Goal: Check status: Check status

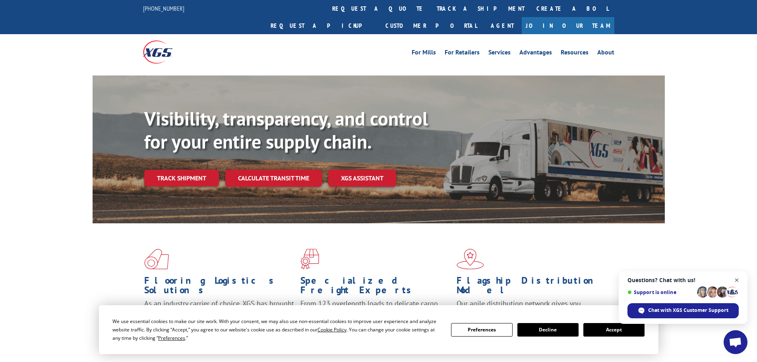
click at [736, 279] on span "Close chat" at bounding box center [737, 280] width 10 height 10
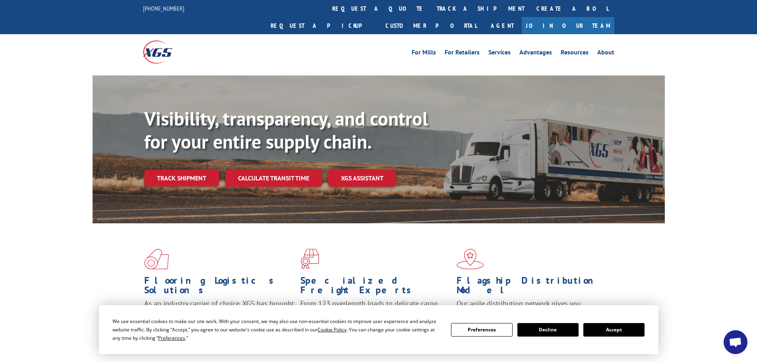
click at [618, 328] on button "Accept" at bounding box center [613, 330] width 61 height 14
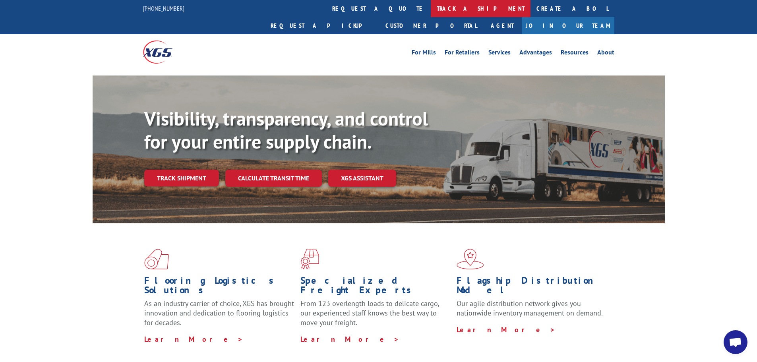
click at [430, 8] on link "track a shipment" at bounding box center [480, 8] width 100 height 17
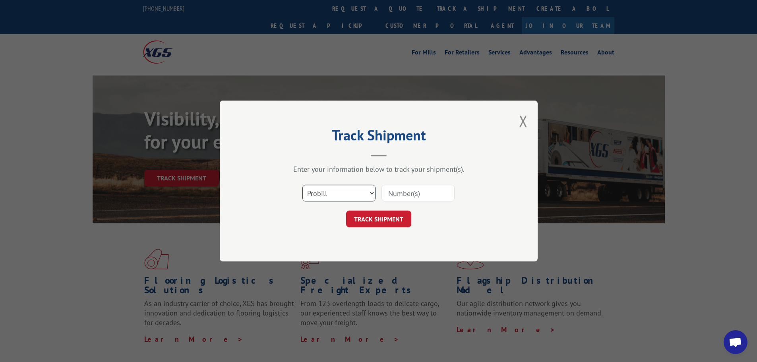
click at [373, 194] on select "Select category... Probill BOL PO" at bounding box center [338, 193] width 73 height 17
select select "po"
click at [302, 185] on select "Select category... Probill BOL PO" at bounding box center [338, 193] width 73 height 17
click at [399, 194] on input at bounding box center [417, 193] width 73 height 17
paste input "31504464"
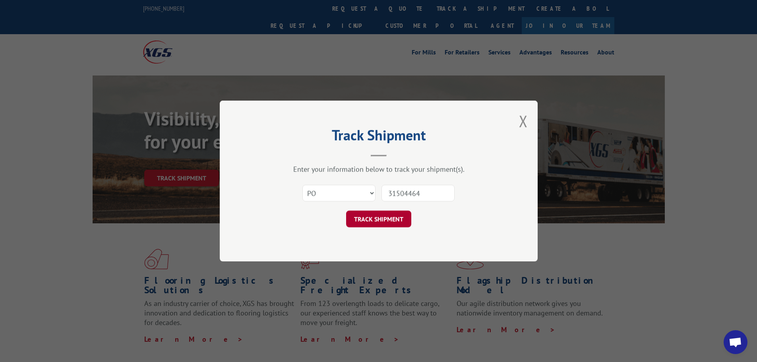
type input "31504464"
click at [372, 220] on button "TRACK SHIPMENT" at bounding box center [378, 218] width 65 height 17
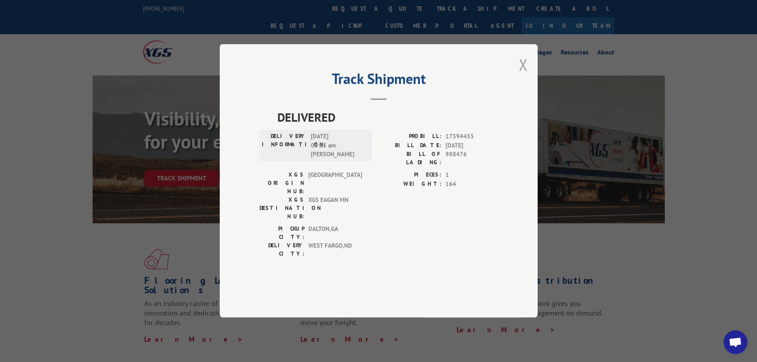
click at [521, 75] on button "Close modal" at bounding box center [523, 64] width 9 height 21
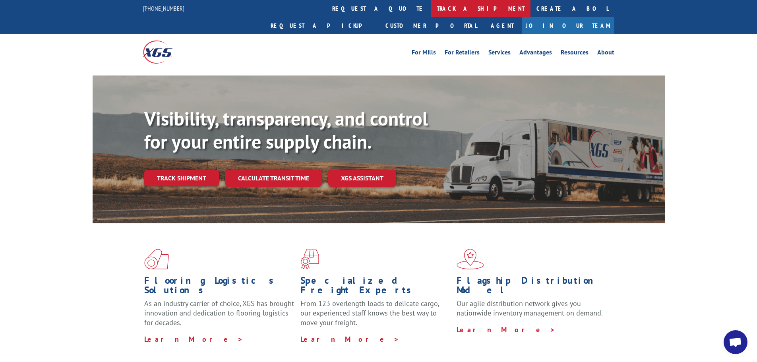
click at [430, 11] on link "track a shipment" at bounding box center [480, 8] width 100 height 17
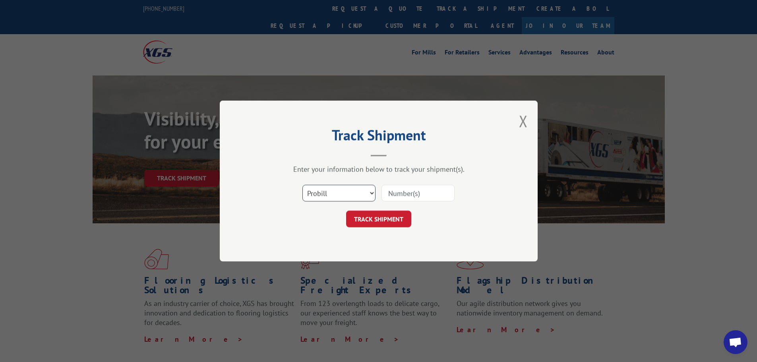
click at [371, 192] on select "Select category... Probill BOL PO" at bounding box center [338, 193] width 73 height 17
select select "bol"
click at [302, 185] on select "Select category... Probill BOL PO" at bounding box center [338, 193] width 73 height 17
click at [394, 196] on input at bounding box center [417, 193] width 73 height 17
paste input "5120822"
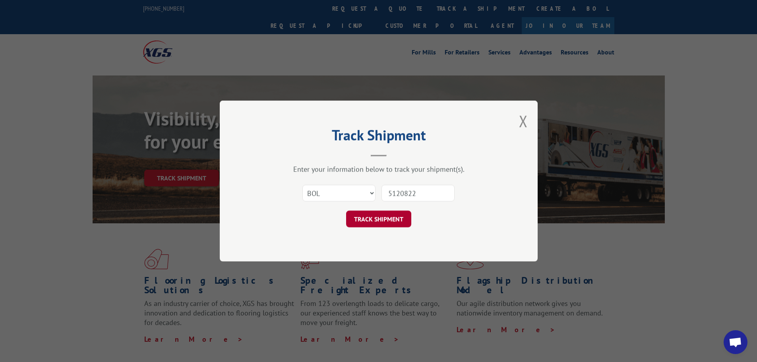
type input "5120822"
click at [358, 225] on button "TRACK SHIPMENT" at bounding box center [378, 218] width 65 height 17
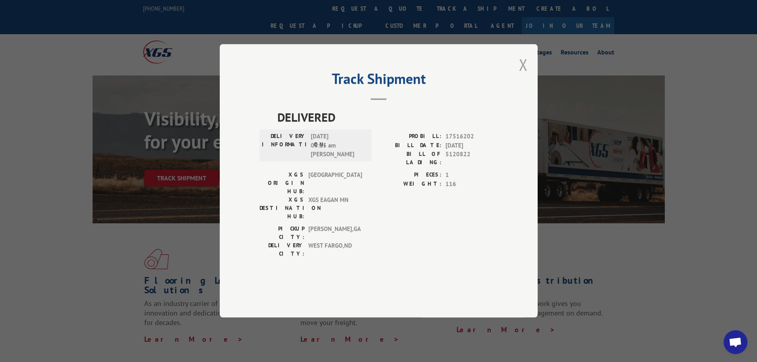
click at [522, 75] on button "Close modal" at bounding box center [523, 64] width 9 height 21
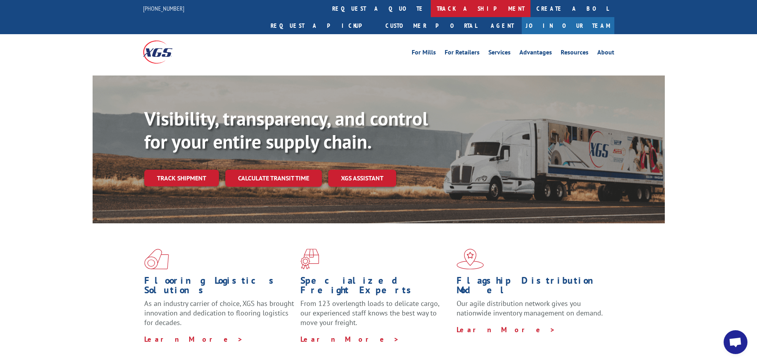
click at [430, 9] on link "track a shipment" at bounding box center [480, 8] width 100 height 17
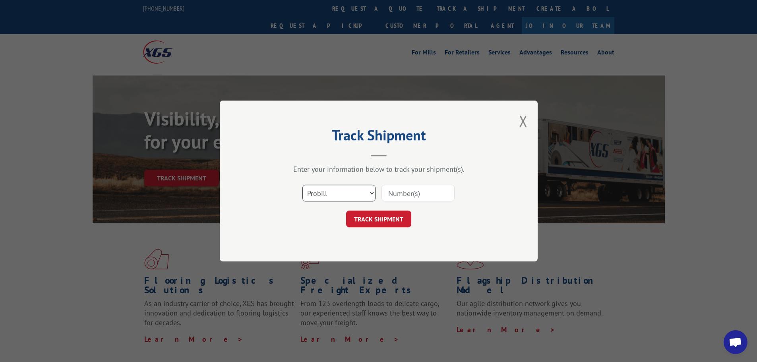
click at [374, 189] on select "Select category... Probill BOL PO" at bounding box center [338, 193] width 73 height 17
select select "bol"
click at [302, 185] on select "Select category... Probill BOL PO" at bounding box center [338, 193] width 73 height 17
click at [398, 192] on input at bounding box center [417, 193] width 73 height 17
paste input "6013356"
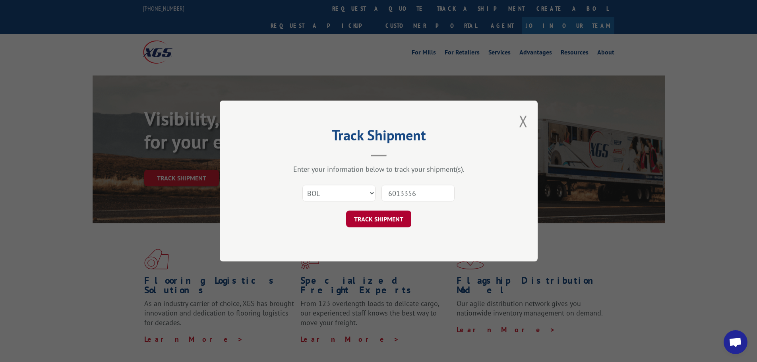
type input "6013356"
click at [383, 222] on button "TRACK SHIPMENT" at bounding box center [378, 218] width 65 height 17
